Goal: Transaction & Acquisition: Purchase product/service

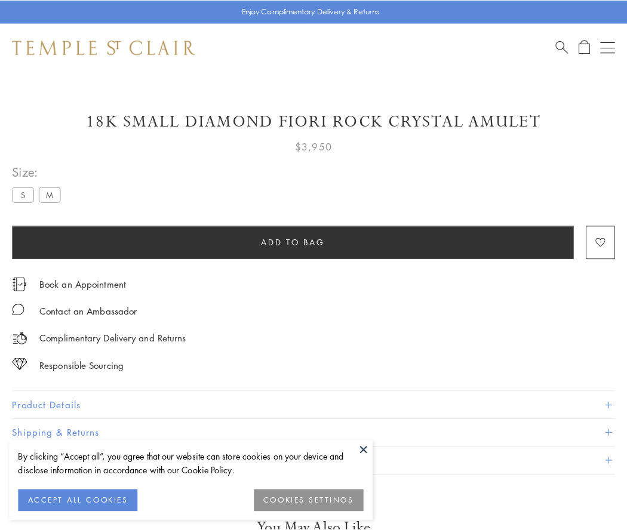
scroll to position [33, 0]
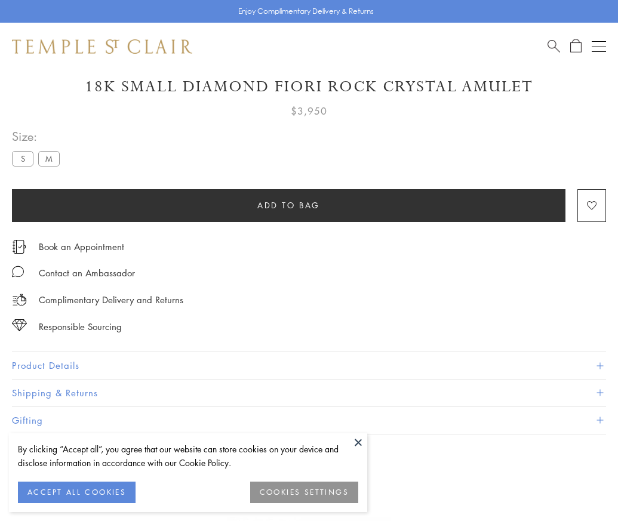
click at [289, 205] on span "Add to bag" at bounding box center [288, 205] width 63 height 13
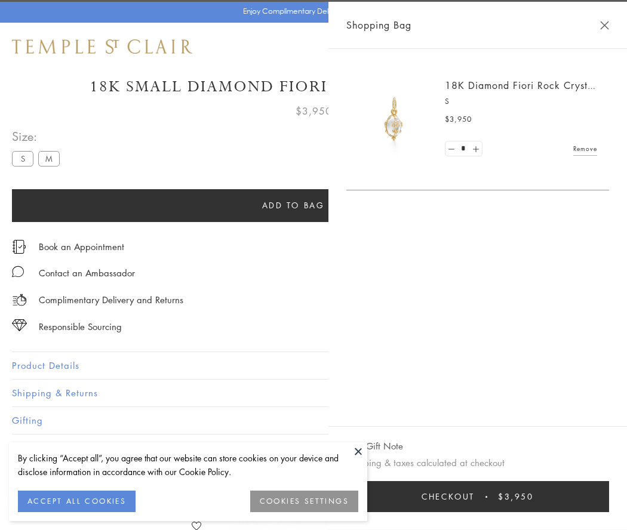
click at [585, 497] on button "Checkout $3,950" at bounding box center [477, 496] width 263 height 31
